Goal: Find specific page/section: Find specific page/section

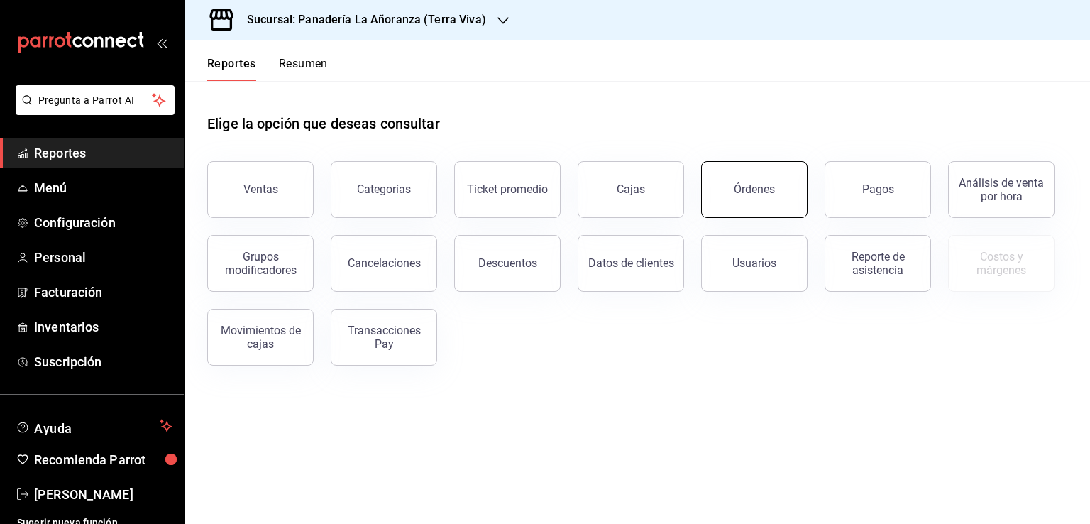
click at [742, 183] on div "Órdenes" at bounding box center [754, 188] width 41 height 13
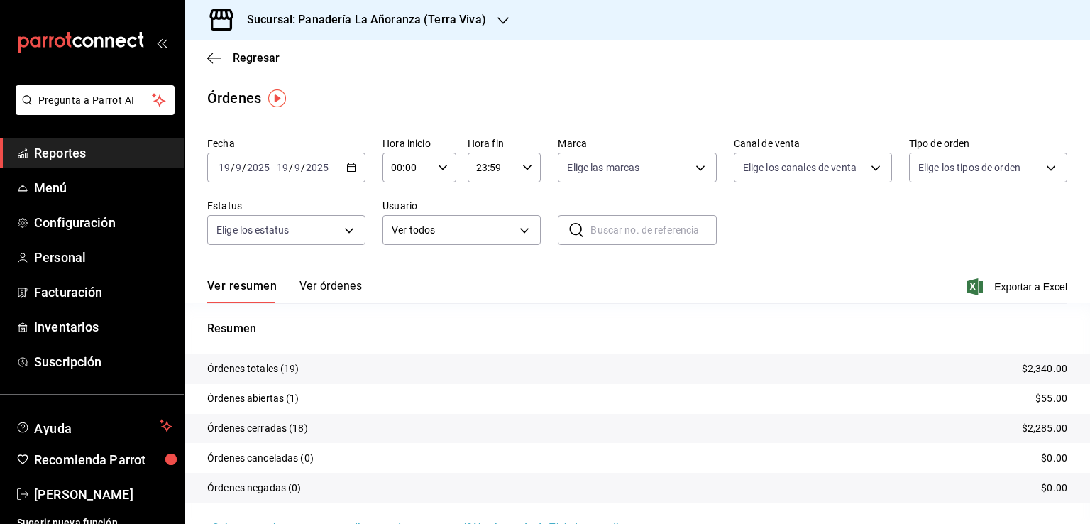
click at [498, 23] on icon "button" at bounding box center [503, 20] width 11 height 11
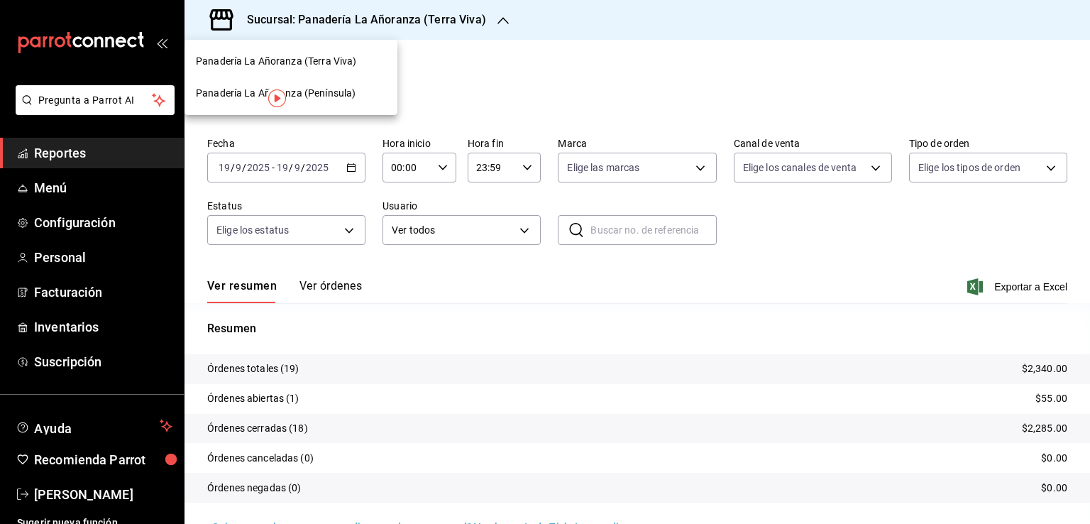
click at [313, 96] on span "Panadería La Añoranza (Península)" at bounding box center [276, 93] width 160 height 15
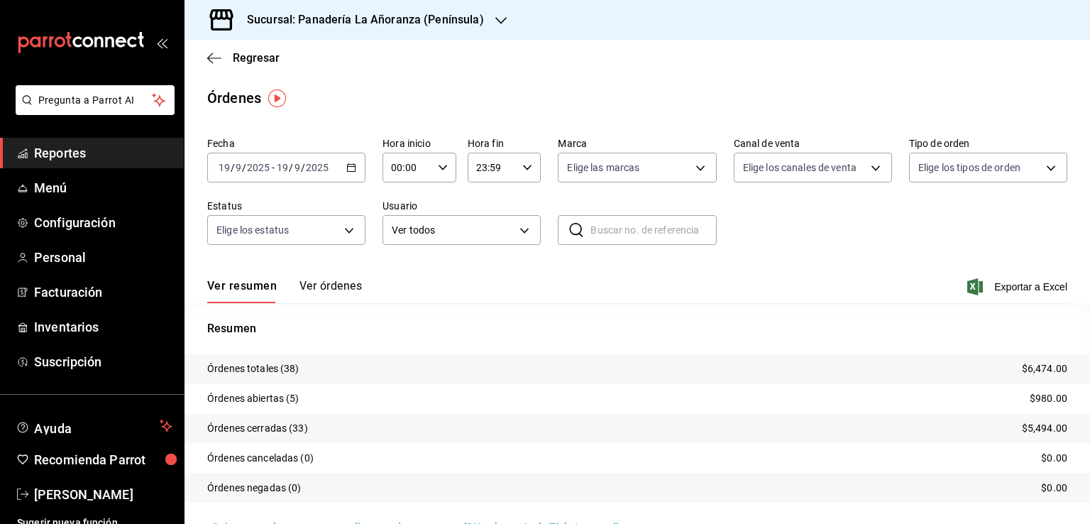
click at [67, 156] on span "Reportes" at bounding box center [103, 152] width 138 height 19
